Goal: Obtain resource: Download file/media

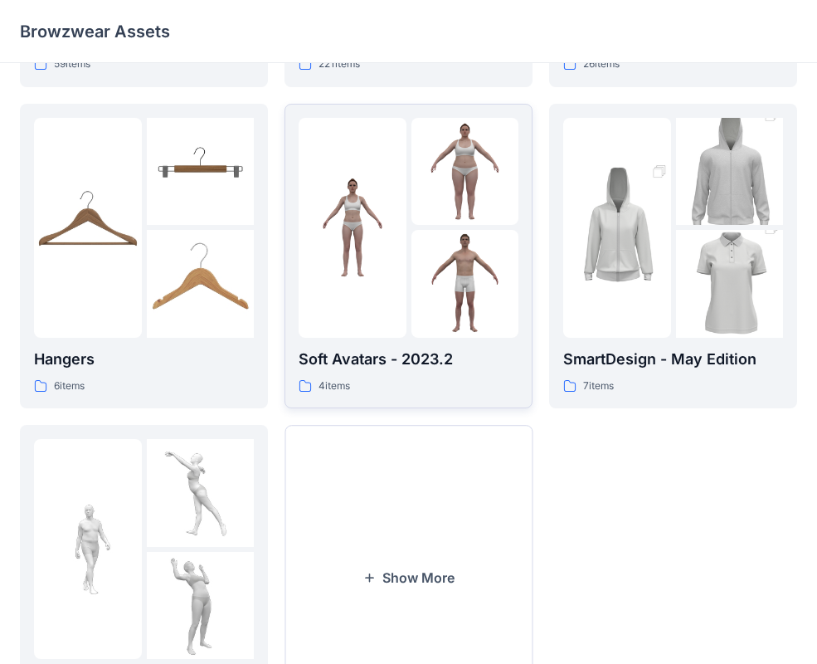
scroll to position [328, 0]
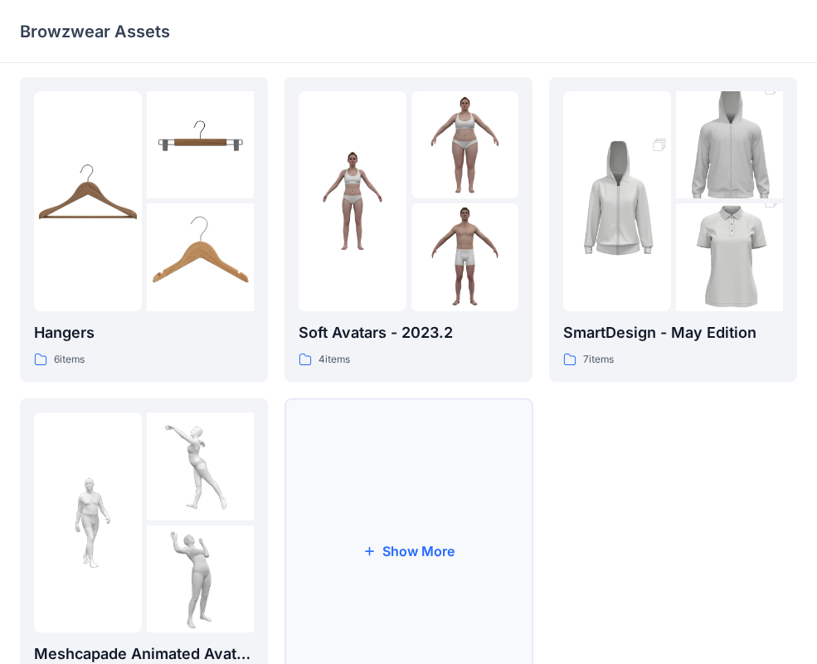
click at [422, 488] on button "Show More" at bounding box center [409, 550] width 248 height 305
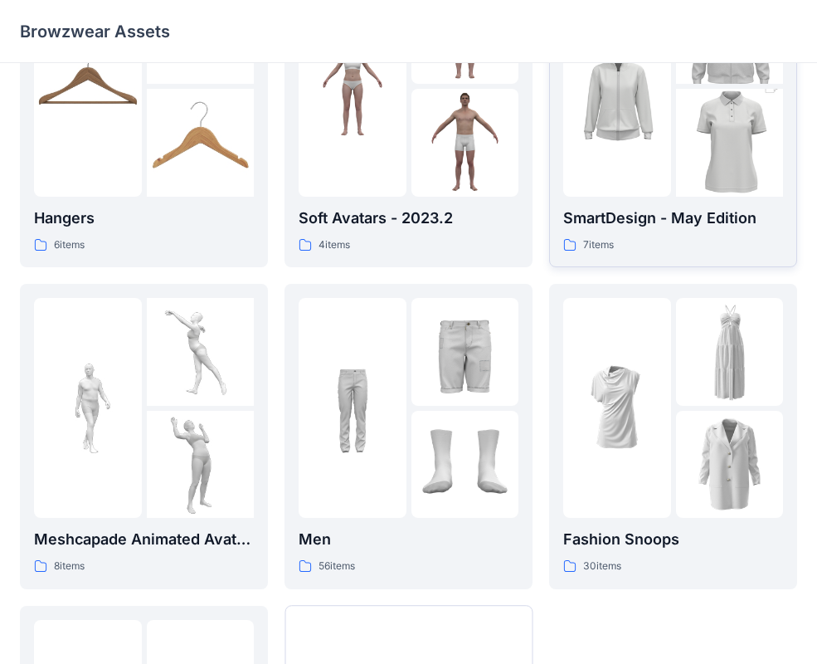
scroll to position [437, 0]
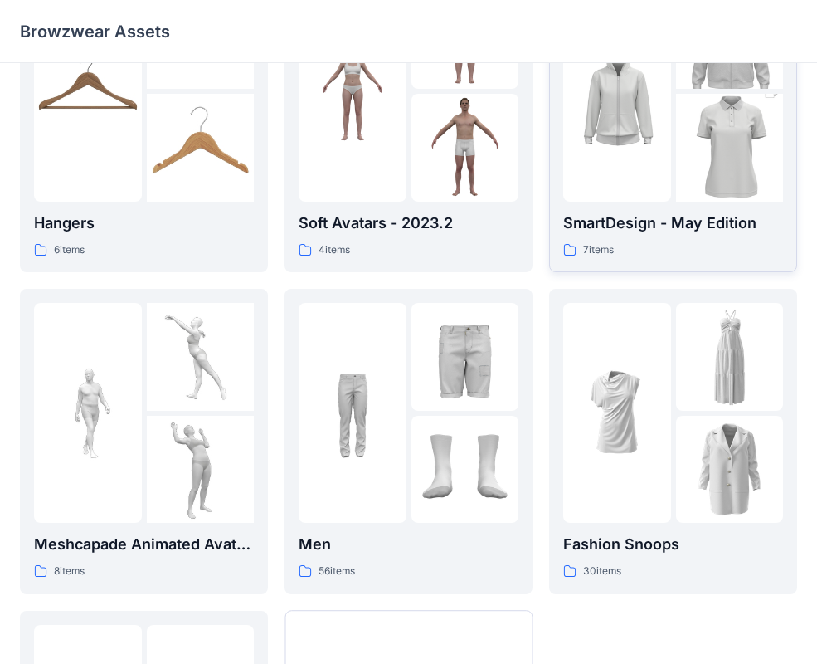
click at [648, 217] on p "SmartDesign - May Edition" at bounding box center [674, 223] width 220 height 23
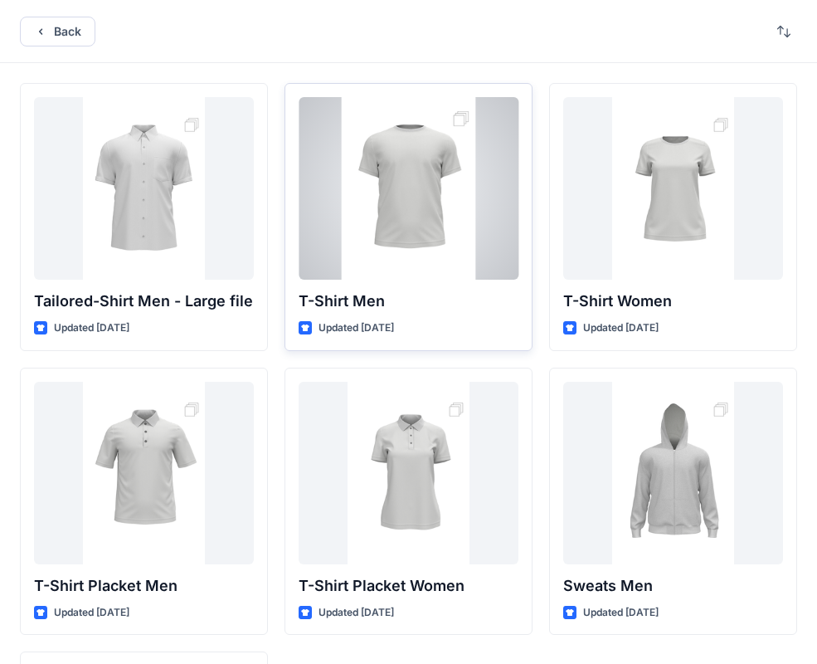
click at [412, 266] on div at bounding box center [409, 188] width 220 height 183
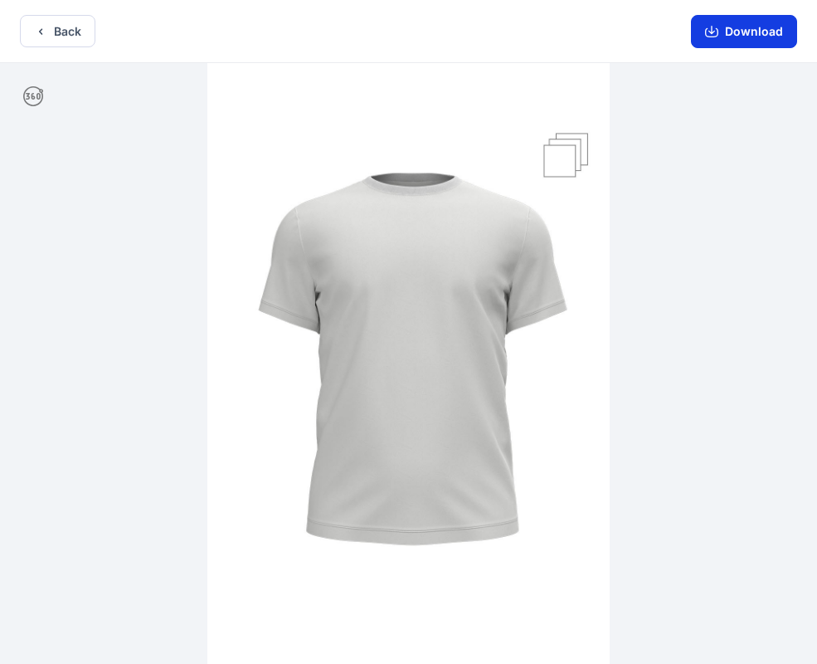
click at [748, 33] on button "Download" at bounding box center [744, 31] width 106 height 33
click at [728, 32] on button "Download" at bounding box center [744, 31] width 106 height 33
click at [37, 97] on icon at bounding box center [33, 96] width 20 height 20
click at [55, 27] on button "Back" at bounding box center [58, 31] width 76 height 32
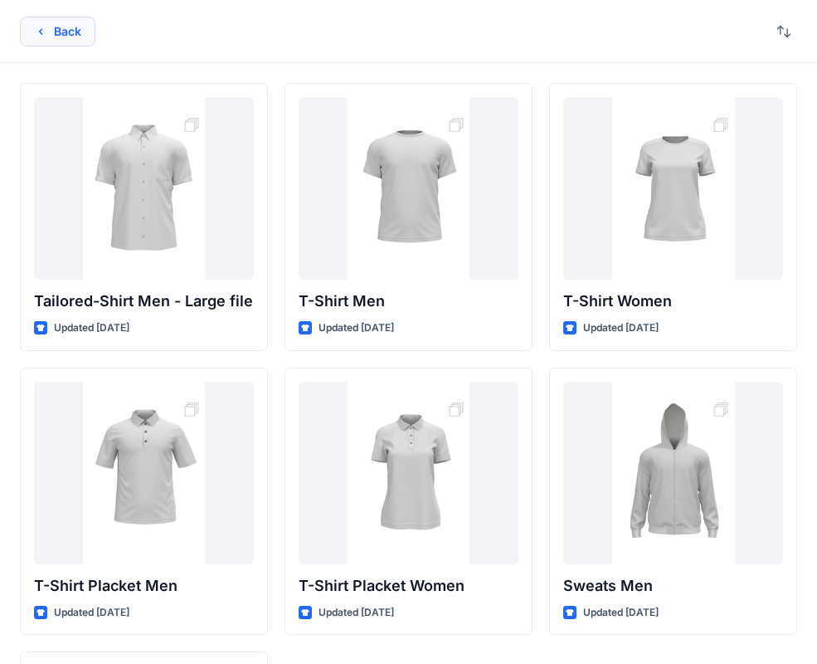
click at [65, 34] on button "Back" at bounding box center [58, 32] width 76 height 30
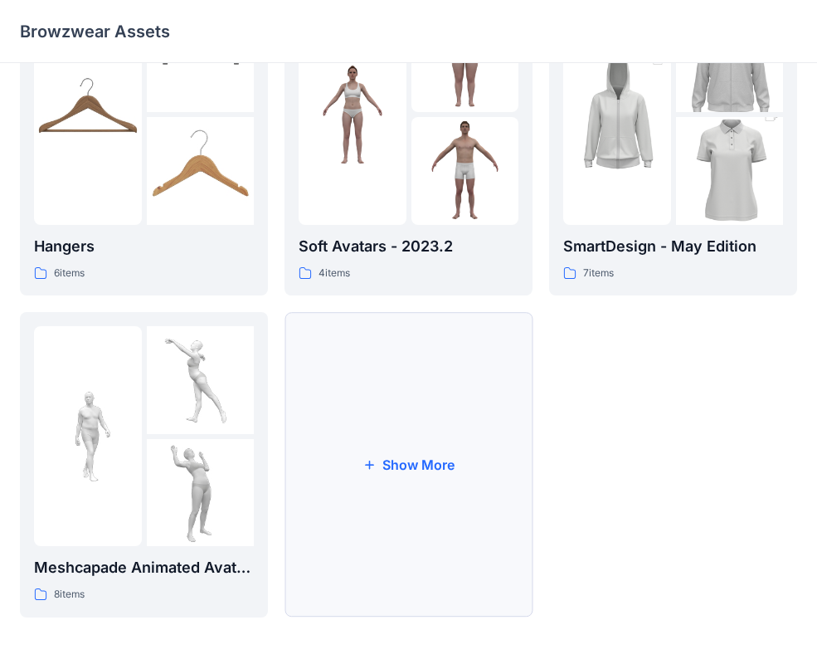
click at [432, 517] on button "Show More" at bounding box center [409, 464] width 248 height 305
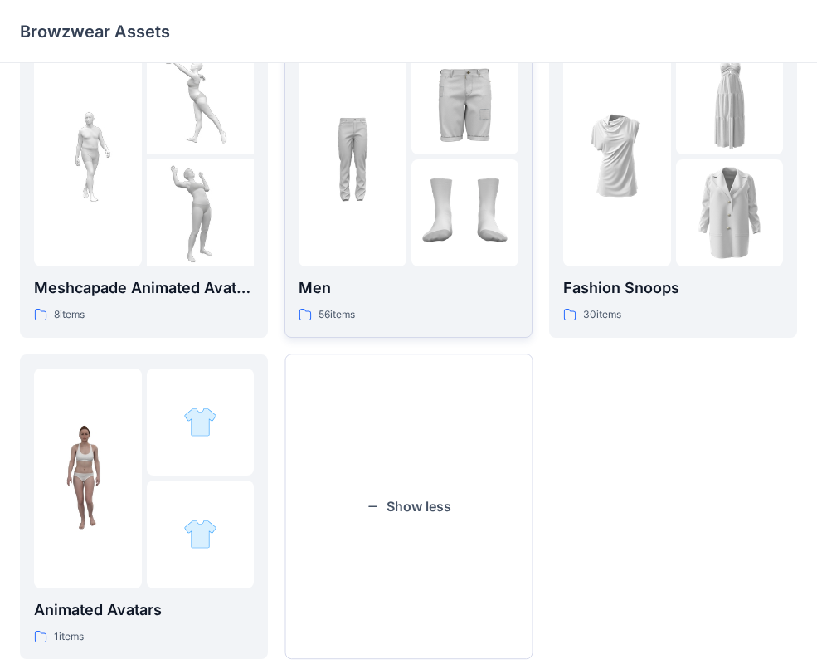
scroll to position [695, 0]
click at [436, 296] on p "Men" at bounding box center [409, 287] width 220 height 23
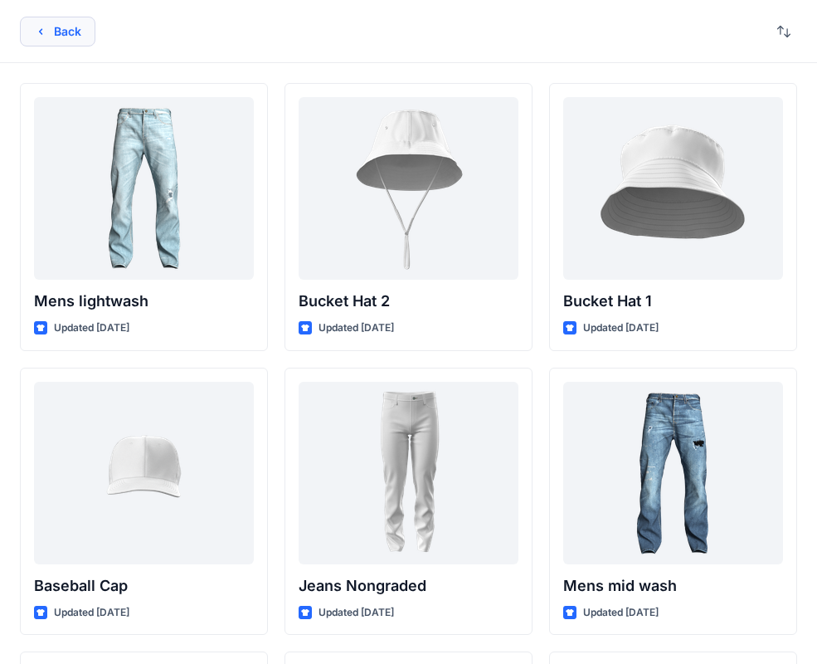
click at [71, 32] on button "Back" at bounding box center [58, 32] width 76 height 30
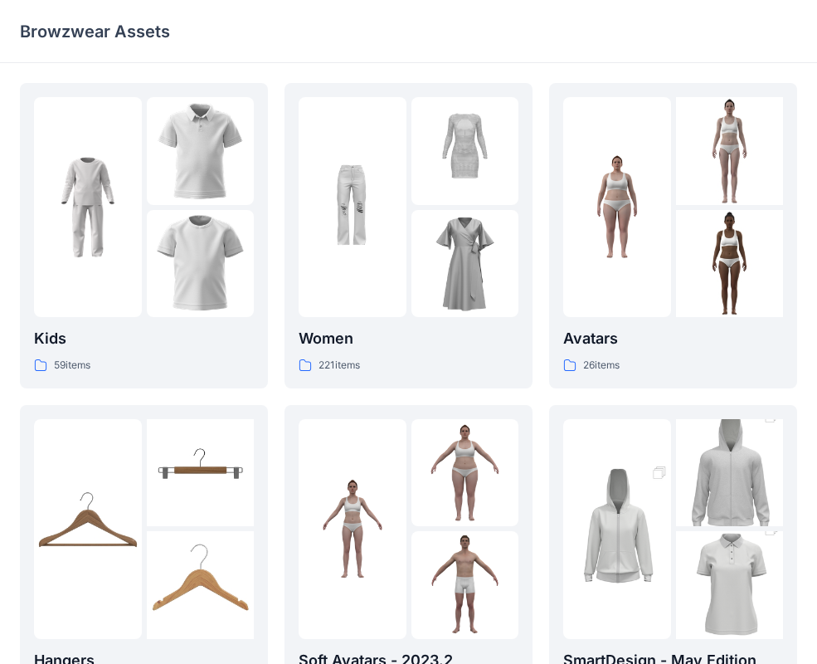
click at [290, 37] on div "Browzwear Assets" at bounding box center [344, 31] width 648 height 23
click at [510, 46] on div "Browzwear Assets" at bounding box center [408, 31] width 817 height 63
click at [335, 30] on div "Browzwear Assets" at bounding box center [344, 31] width 648 height 23
click at [656, 524] on img at bounding box center [618, 528] width 108 height 161
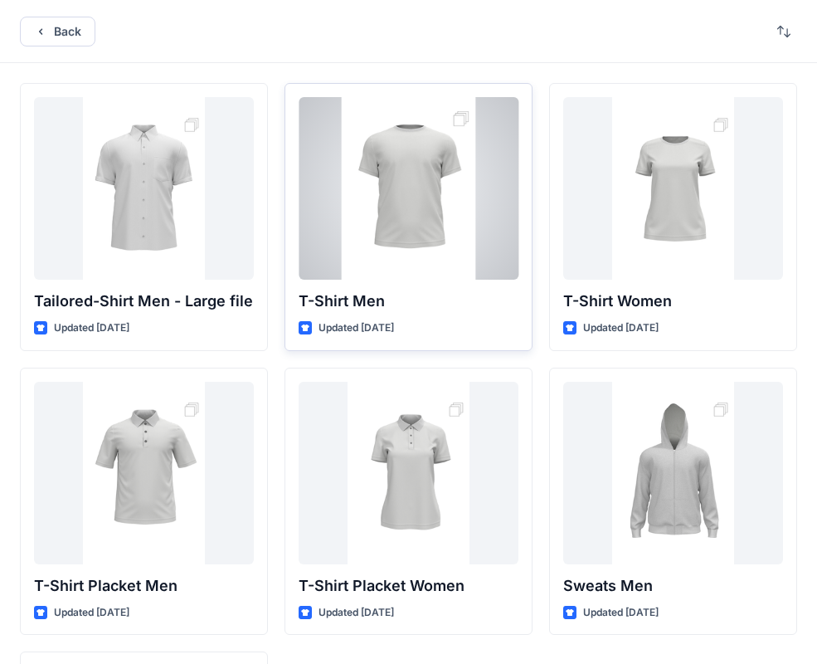
click at [455, 248] on div at bounding box center [409, 188] width 220 height 183
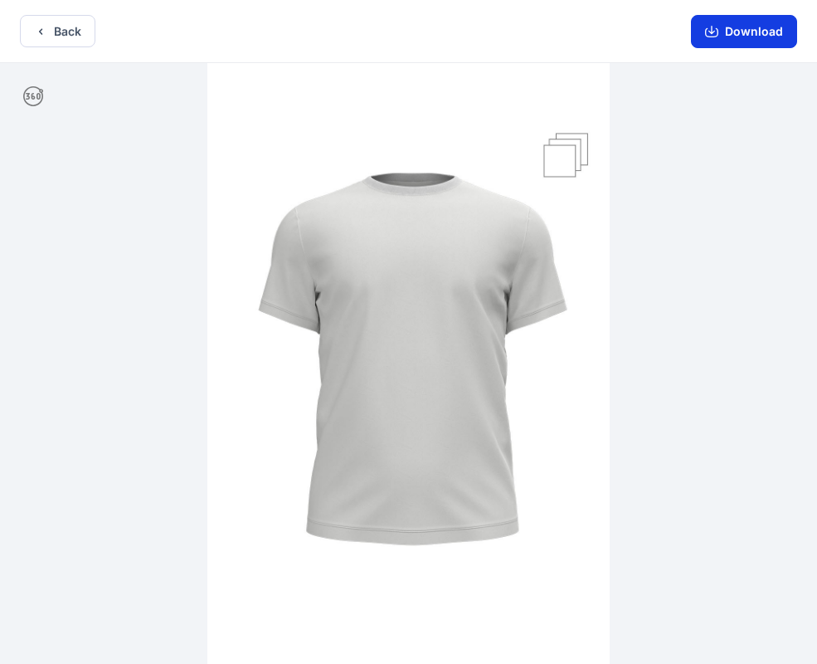
click at [715, 31] on icon "button" at bounding box center [712, 30] width 7 height 8
